Goal: Information Seeking & Learning: Learn about a topic

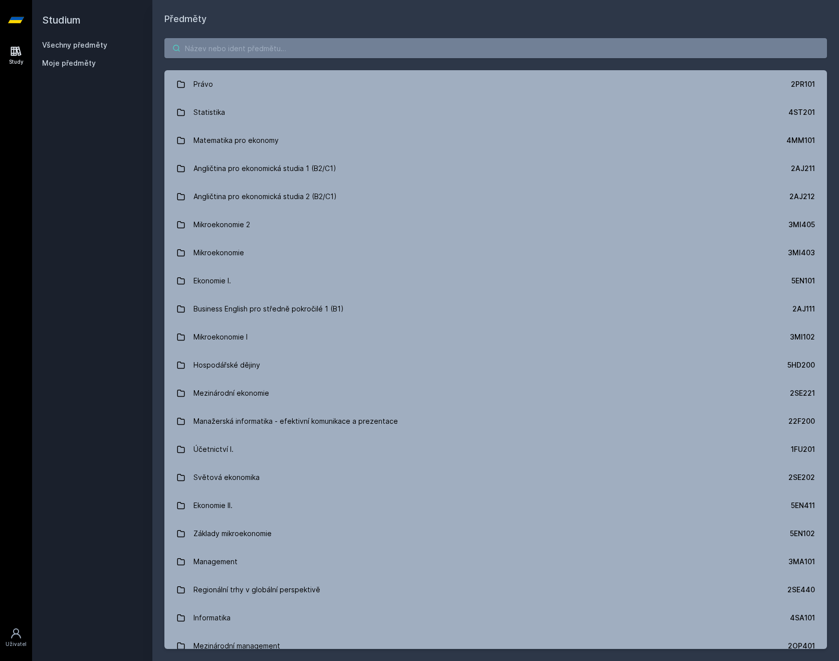
click at [238, 43] on input "search" at bounding box center [495, 48] width 663 height 20
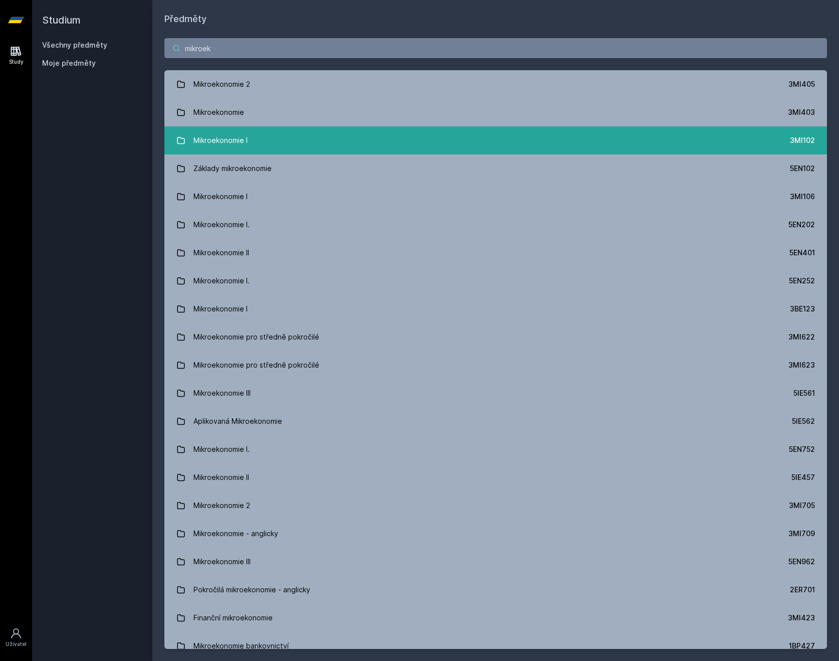
type input "mikroek"
click at [302, 146] on link "Mikroekonomie I 3MI102" at bounding box center [495, 140] width 663 height 28
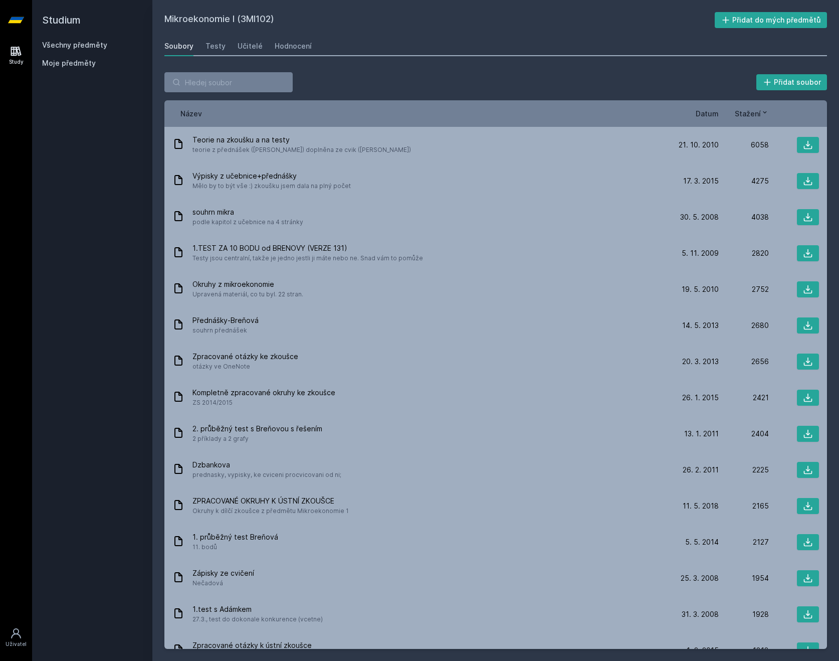
click at [716, 114] on span "Datum" at bounding box center [707, 113] width 23 height 11
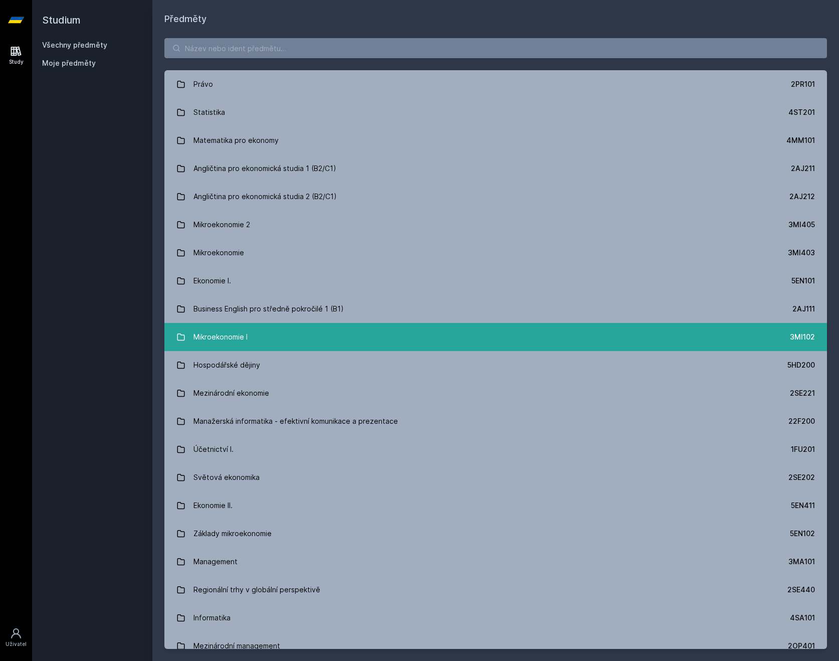
click at [305, 350] on link "Mikroekonomie I 3MI102" at bounding box center [495, 337] width 663 height 28
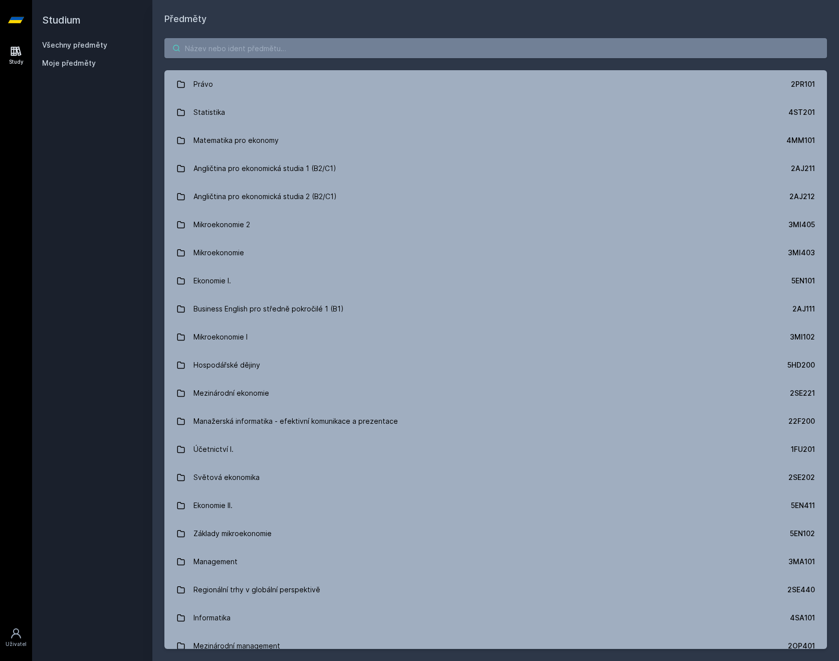
click at [228, 46] on input "search" at bounding box center [495, 48] width 663 height 20
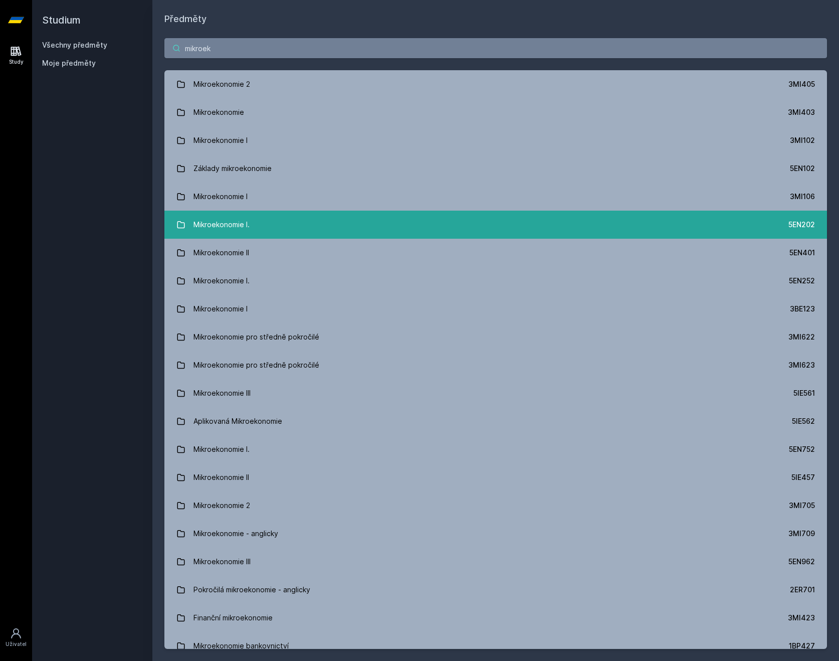
type input "mikroek"
click at [283, 225] on link "Mikroekonomie I. 5EN202" at bounding box center [495, 225] width 663 height 28
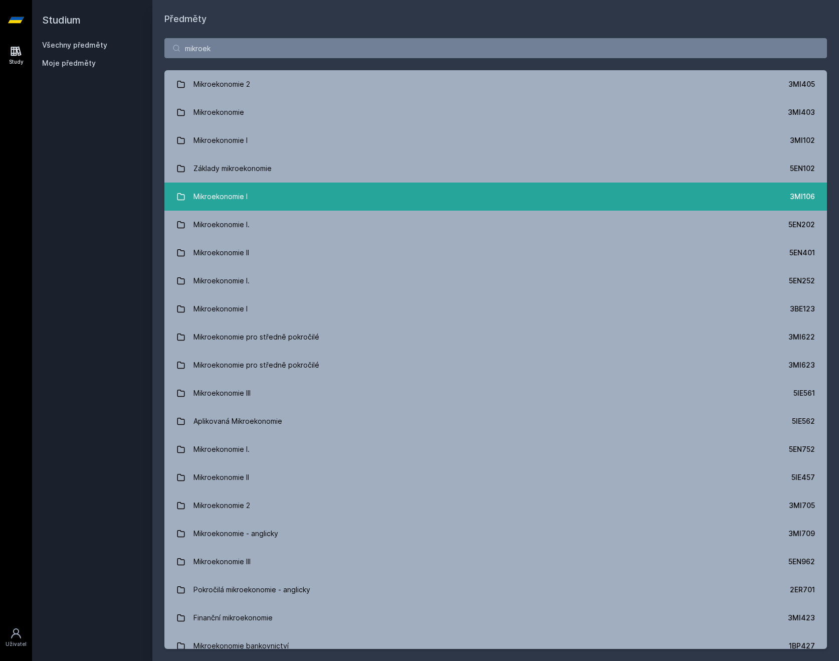
click at [257, 198] on link "Mikroekonomie I 3MI106" at bounding box center [495, 196] width 663 height 28
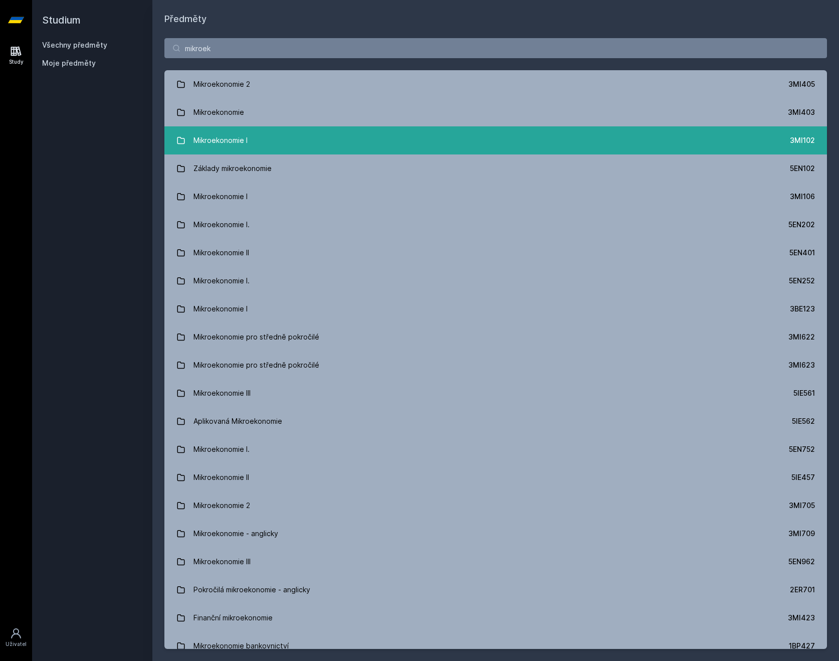
click at [245, 146] on div "Mikroekonomie I" at bounding box center [220, 140] width 54 height 20
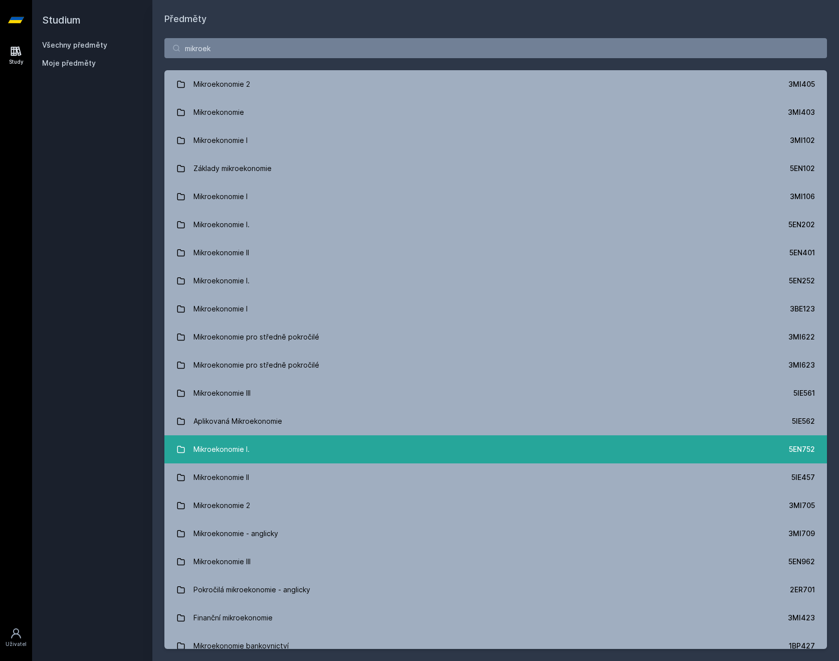
click at [223, 443] on div "Mikroekonomie I." at bounding box center [221, 449] width 56 height 20
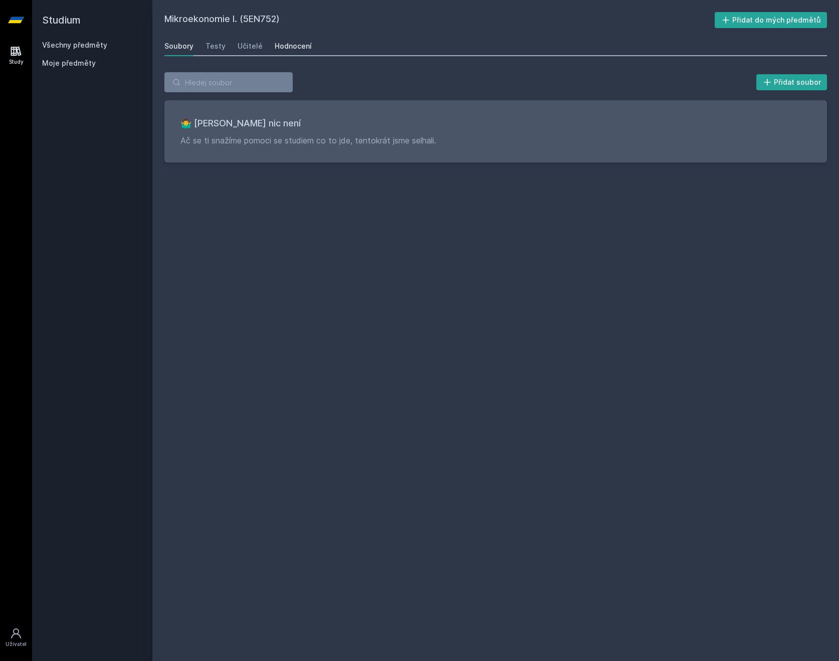
click at [275, 45] on div "Hodnocení" at bounding box center [293, 46] width 37 height 10
drag, startPoint x: 272, startPoint y: 45, endPoint x: 267, endPoint y: 49, distance: 6.1
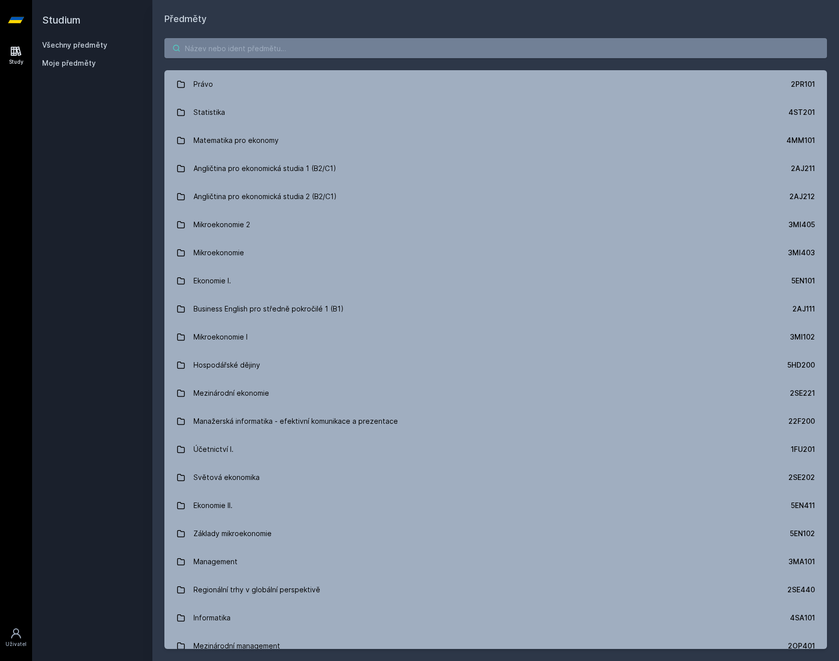
click at [236, 49] on input "search" at bounding box center [495, 48] width 663 height 20
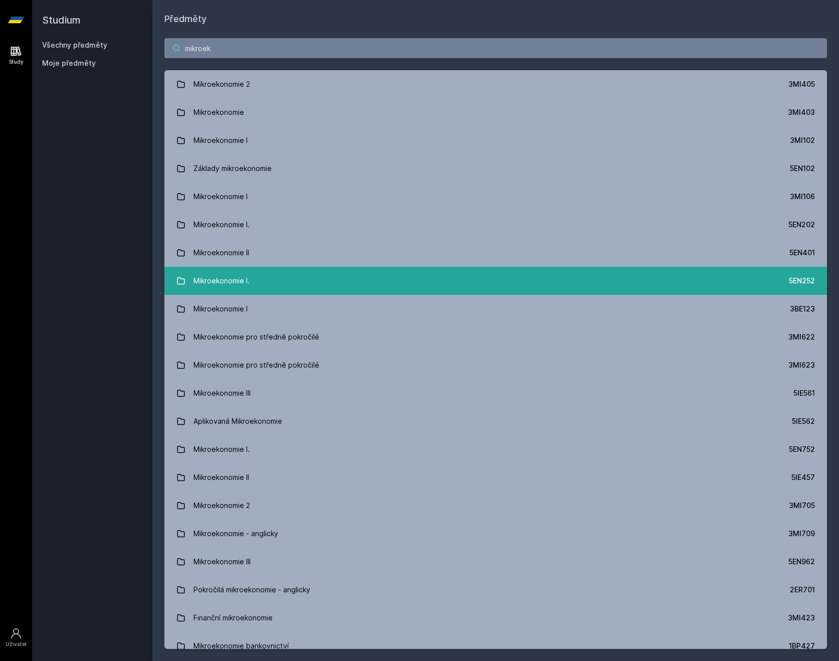
type input "mikroek"
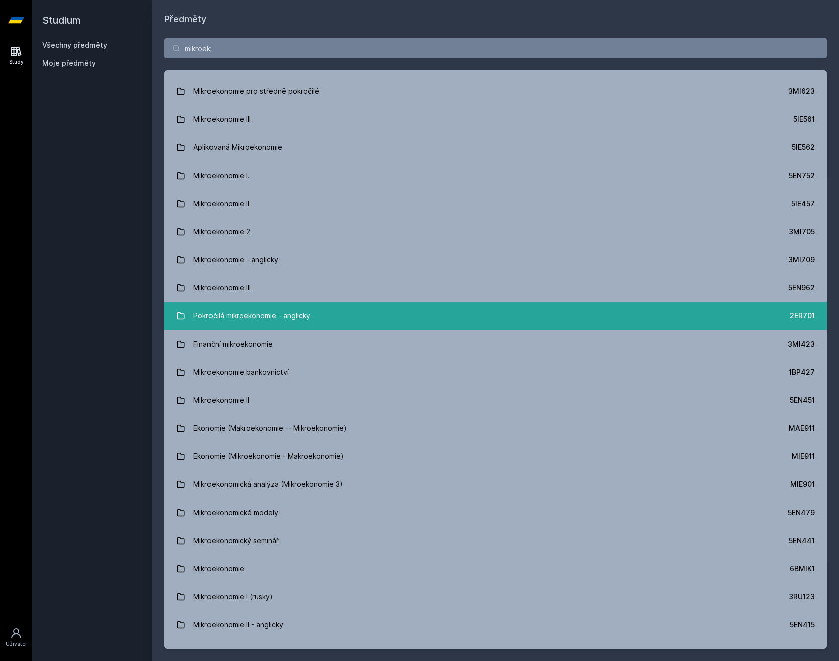
scroll to position [301, 0]
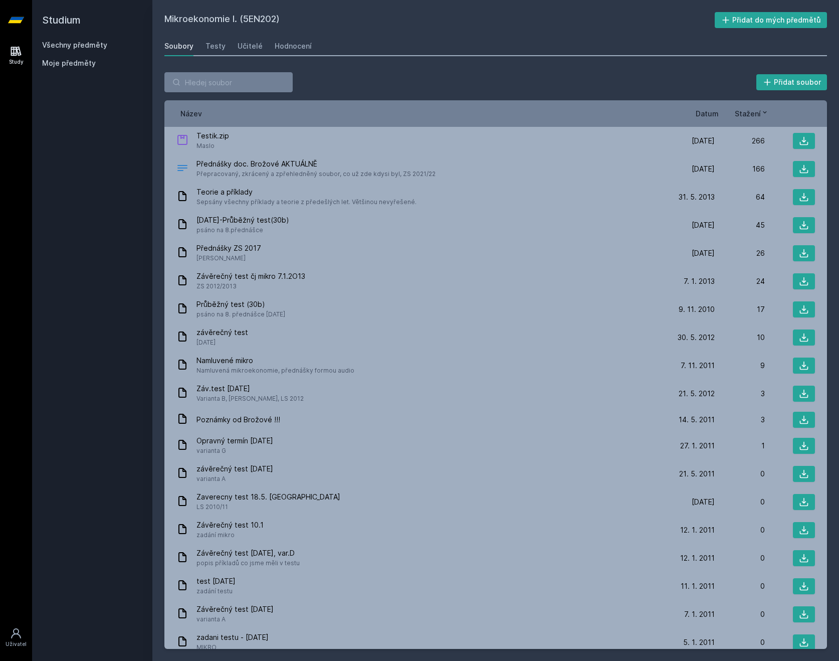
click at [707, 111] on span "Datum" at bounding box center [707, 113] width 23 height 11
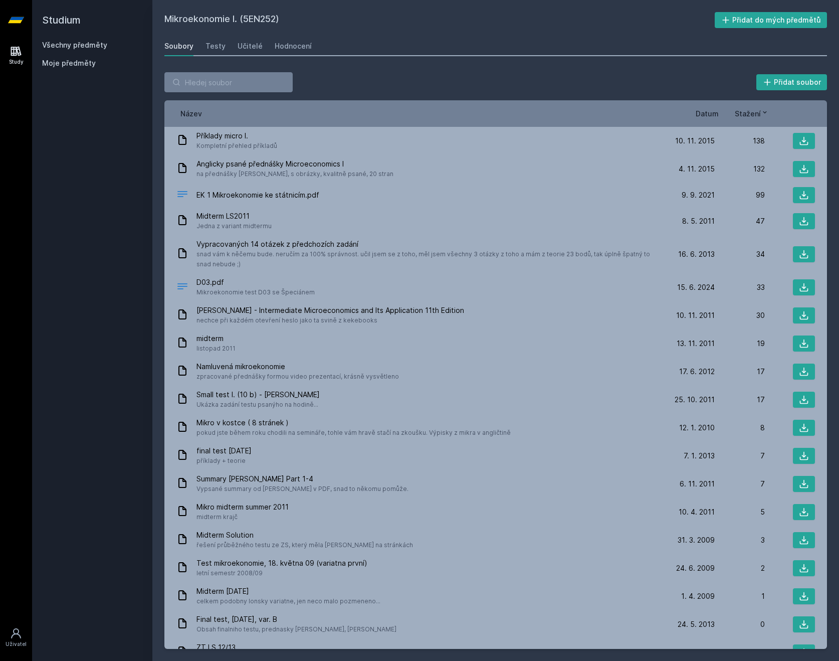
click at [708, 109] on span "Datum" at bounding box center [707, 113] width 23 height 11
